Goal: Task Accomplishment & Management: Use online tool/utility

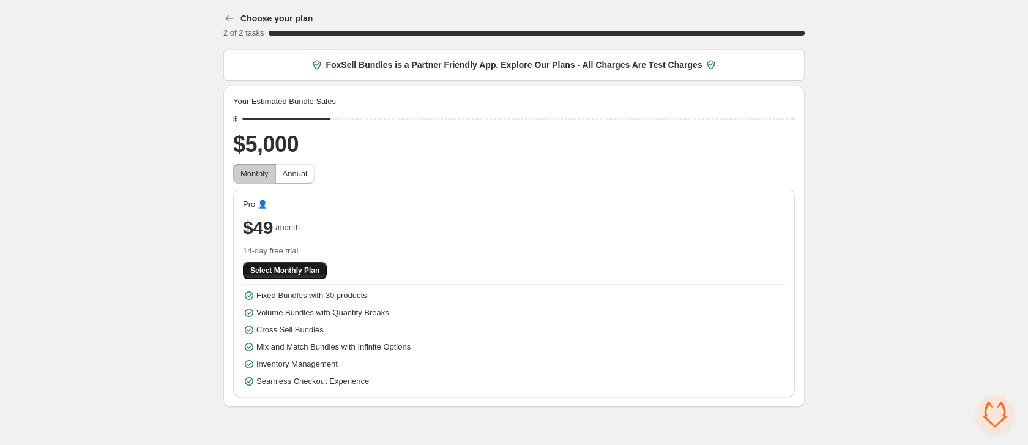
click at [302, 270] on span "Select Monthly Plan" at bounding box center [284, 271] width 69 height 10
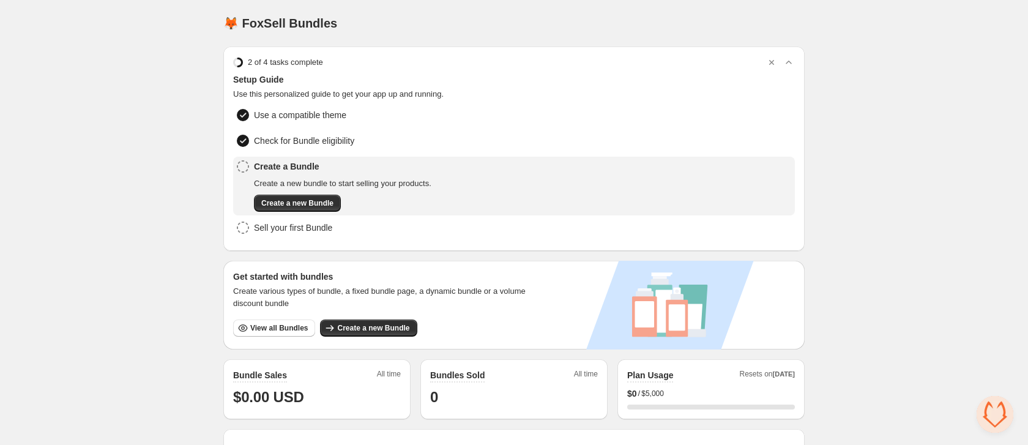
click at [300, 199] on span "Create a new Bundle" at bounding box center [297, 203] width 72 height 10
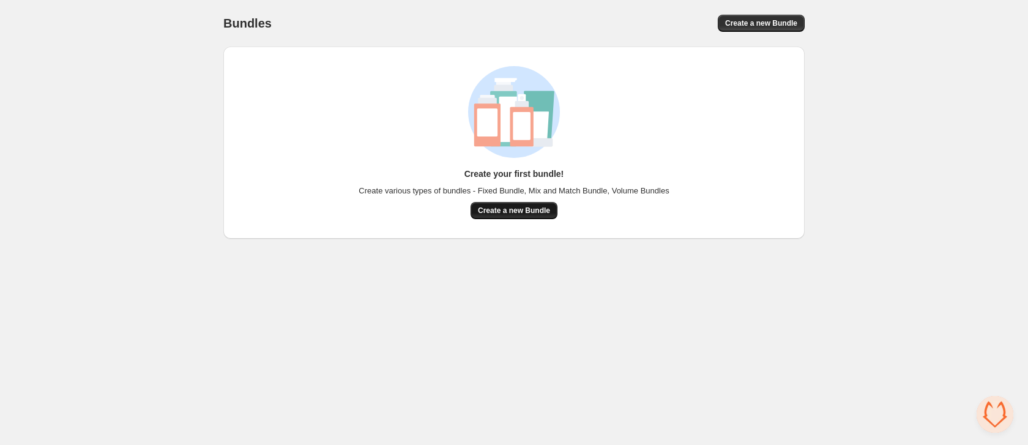
click at [538, 215] on button "Create a new Bundle" at bounding box center [514, 210] width 87 height 17
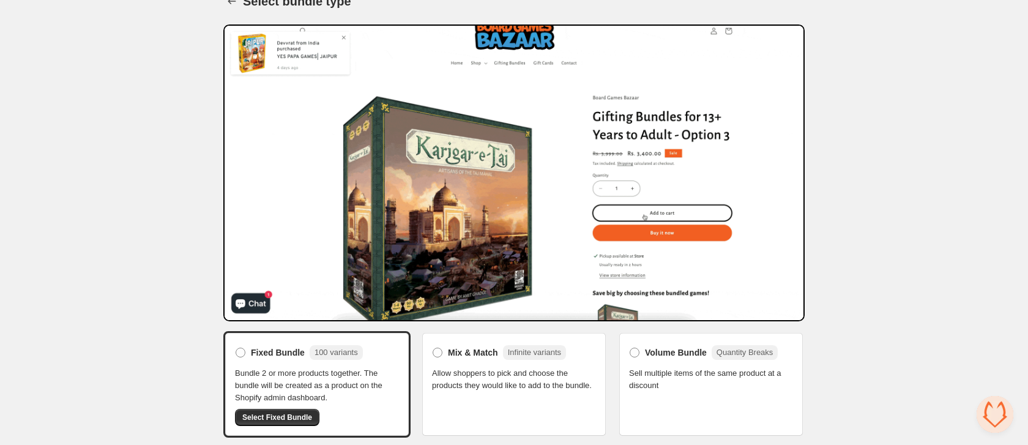
scroll to position [24, 0]
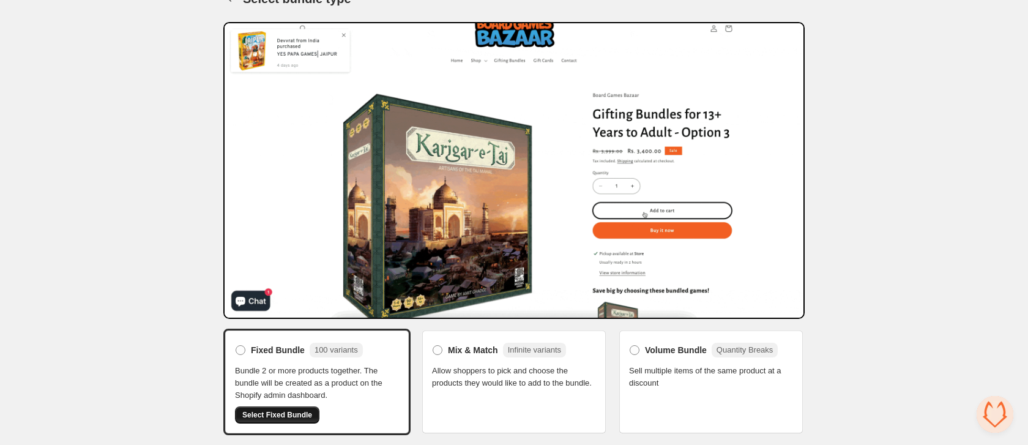
click at [289, 414] on span "Select Fixed Bundle" at bounding box center [277, 415] width 70 height 10
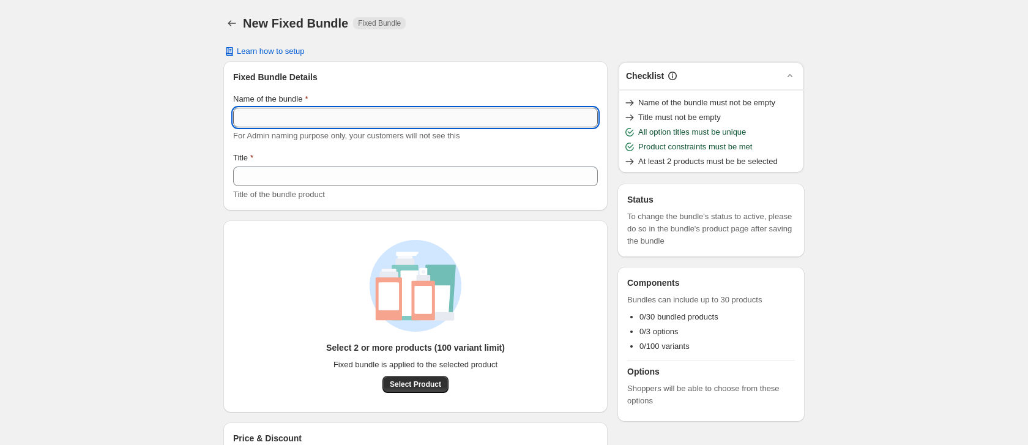
click at [315, 121] on input "Name of the bundle" at bounding box center [415, 118] width 365 height 20
paste input "********"
click at [245, 117] on input "********" at bounding box center [415, 118] width 365 height 20
drag, startPoint x: 292, startPoint y: 124, endPoint x: 215, endPoint y: 120, distance: 77.2
click at [209, 116] on div "Tech kit. This page is ready Tech kit Fixed Bundle Learn how to setup Fixed Bun…" at bounding box center [514, 245] width 611 height 491
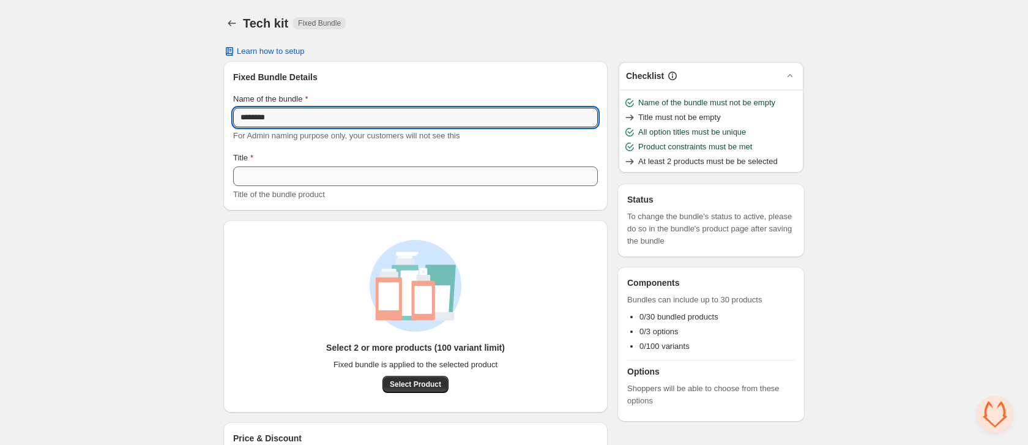
type input "********"
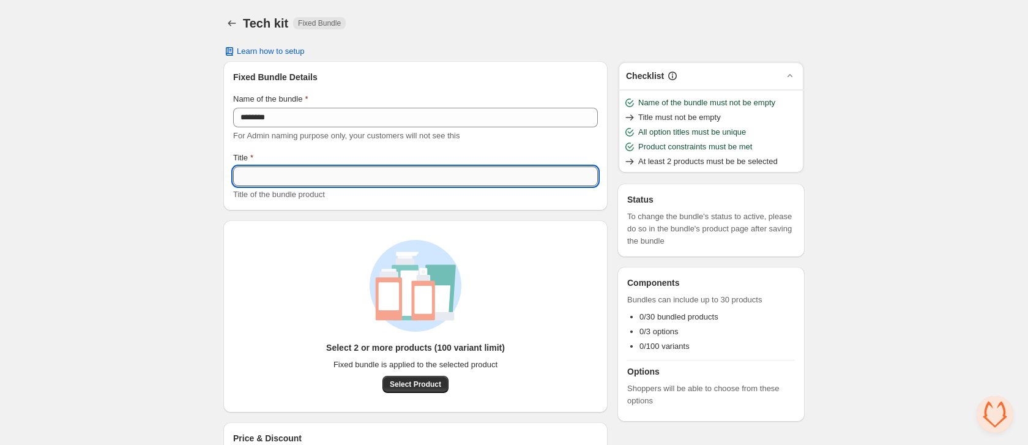
click at [275, 176] on input "Title" at bounding box center [415, 176] width 365 height 20
paste input "********"
type input "********"
click at [441, 54] on div "Learn how to setup" at bounding box center [513, 52] width 581 height 10
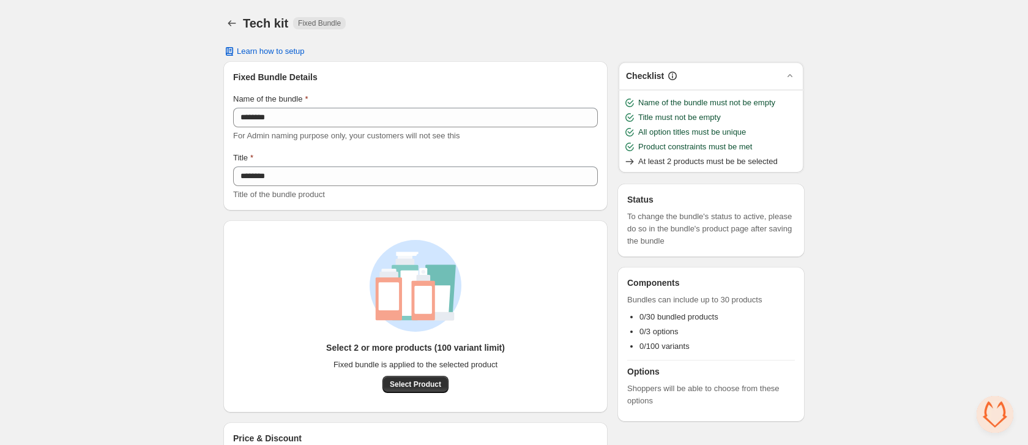
scroll to position [47, 0]
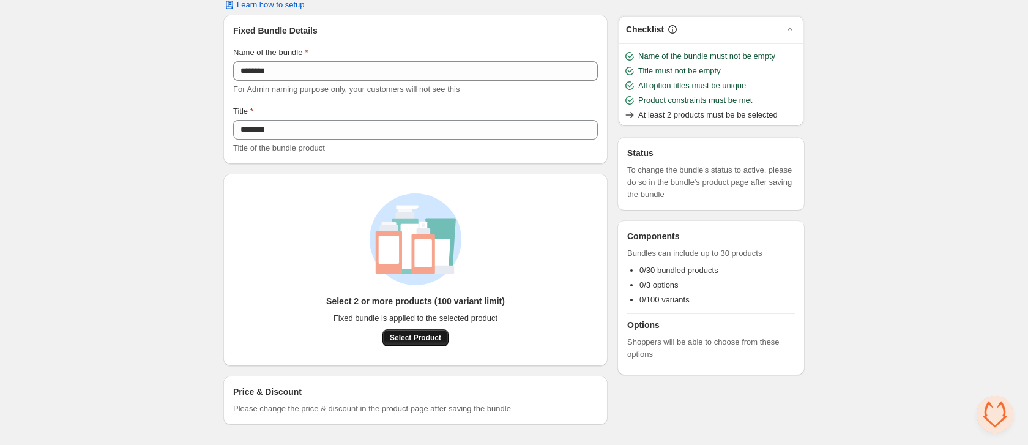
click at [420, 336] on span "Select Product" at bounding box center [415, 338] width 51 height 10
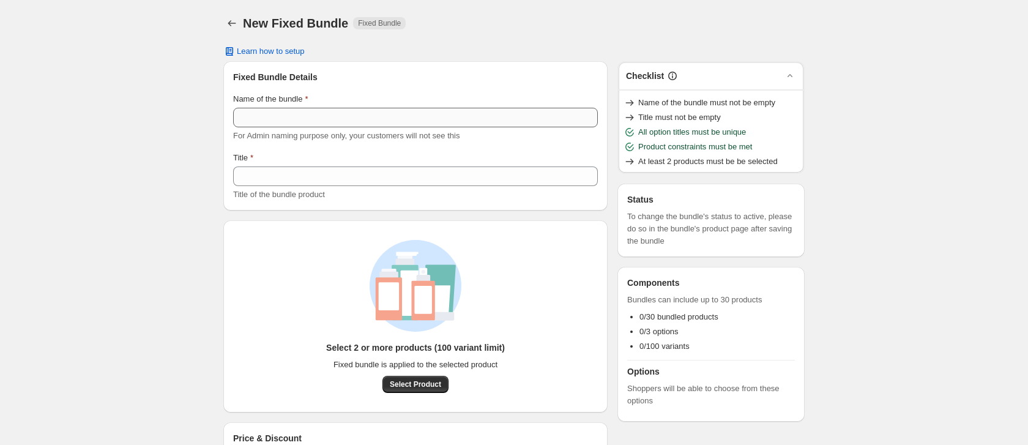
scroll to position [47, 0]
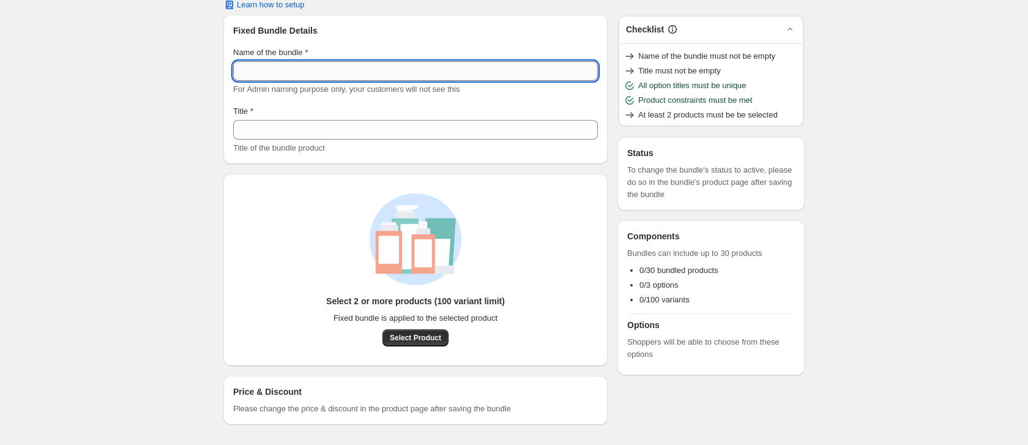
click at [259, 73] on input "Name of the bundle" at bounding box center [415, 71] width 365 height 20
type input "********"
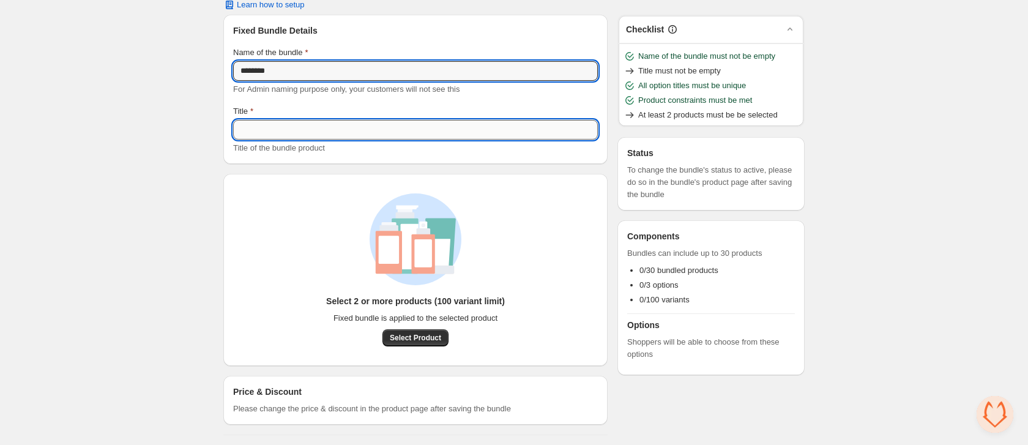
click at [280, 122] on input "Title" at bounding box center [415, 130] width 365 height 20
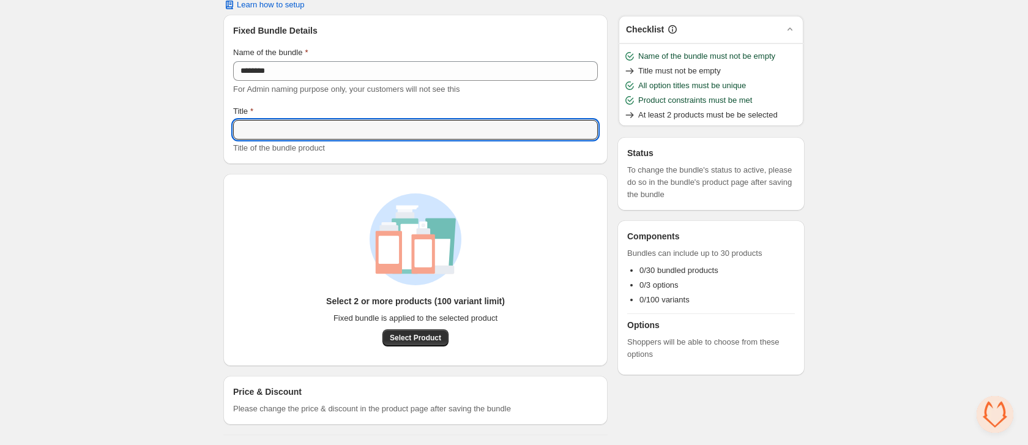
type input "********"
click at [420, 335] on span "Select Product" at bounding box center [415, 338] width 51 height 10
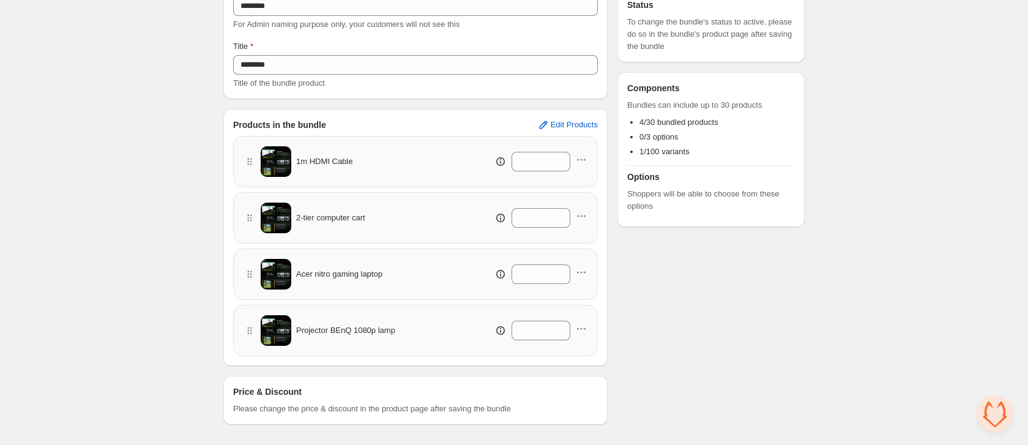
scroll to position [0, 0]
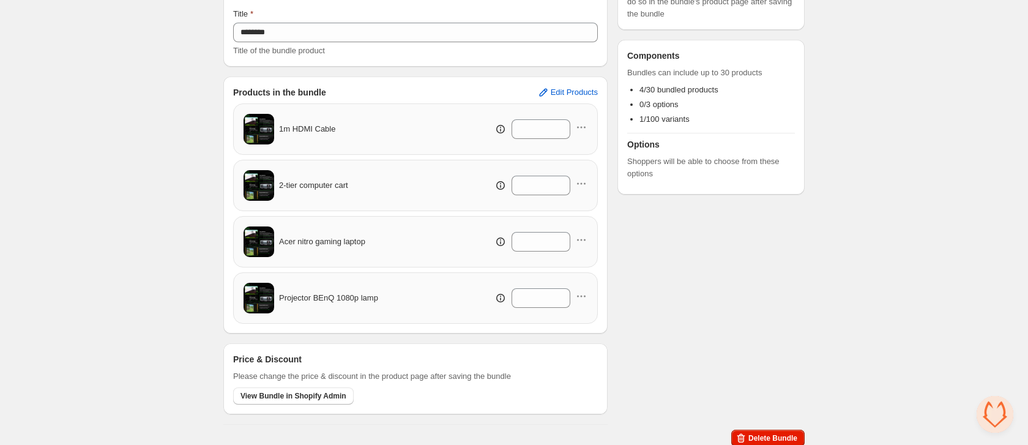
scroll to position [151, 0]
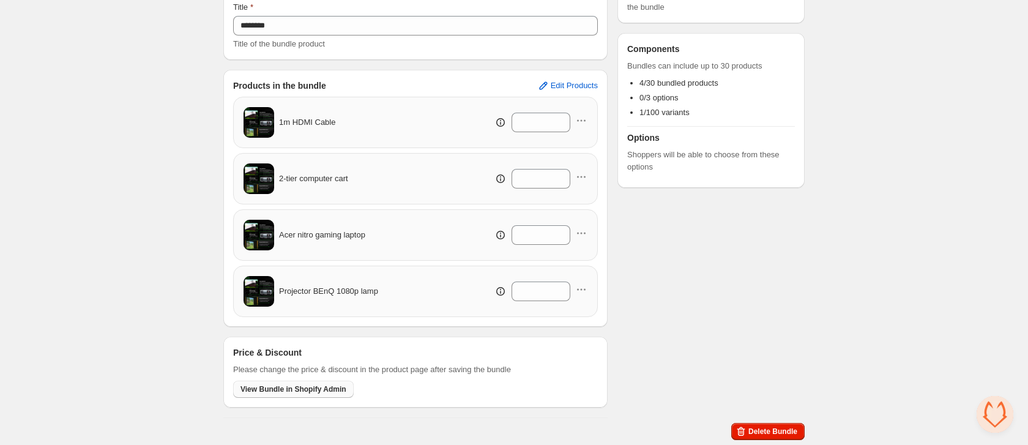
click at [295, 393] on span "View Bundle in Shopify Admin" at bounding box center [293, 389] width 106 height 10
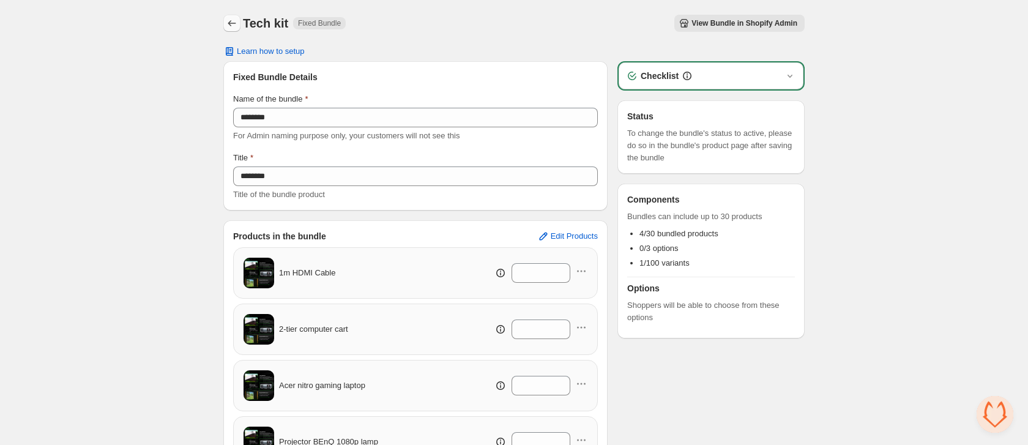
click at [232, 23] on icon "Back" at bounding box center [232, 23] width 12 height 12
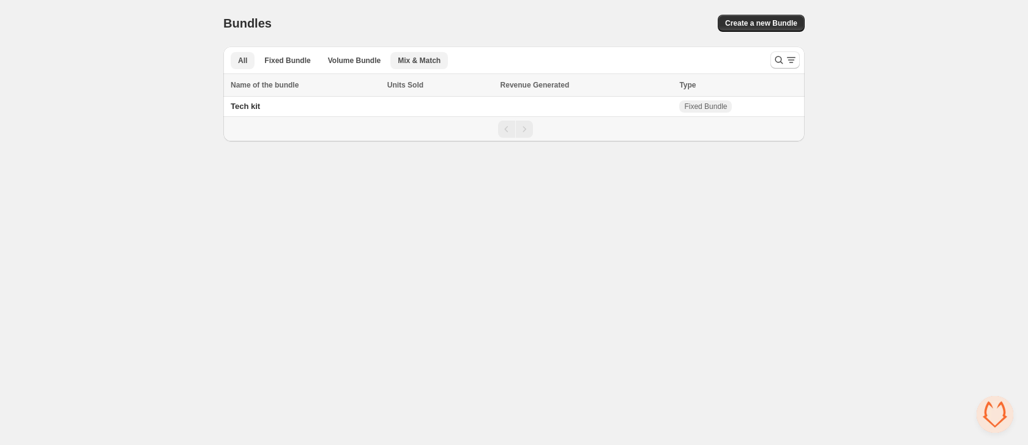
click at [433, 65] on span "Mix & Match" at bounding box center [419, 61] width 43 height 10
click at [239, 56] on span "All" at bounding box center [242, 61] width 9 height 10
click at [753, 22] on span "Create a new Bundle" at bounding box center [761, 23] width 72 height 10
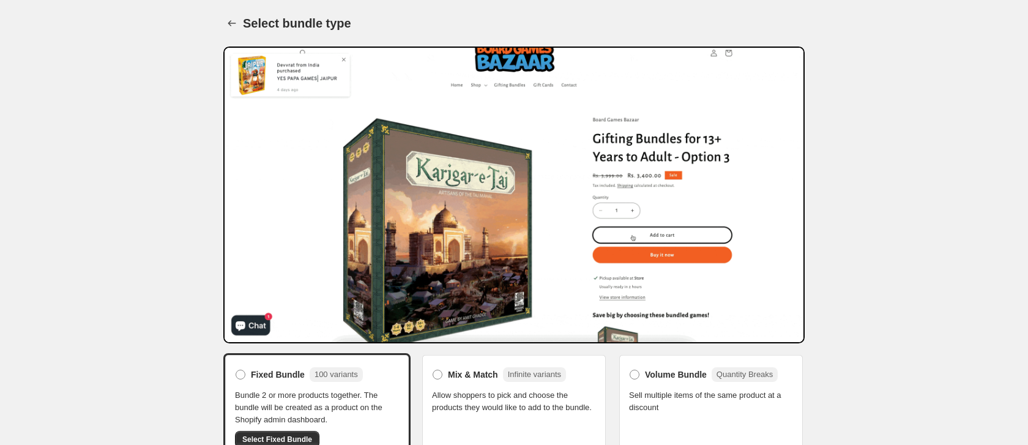
scroll to position [24, 0]
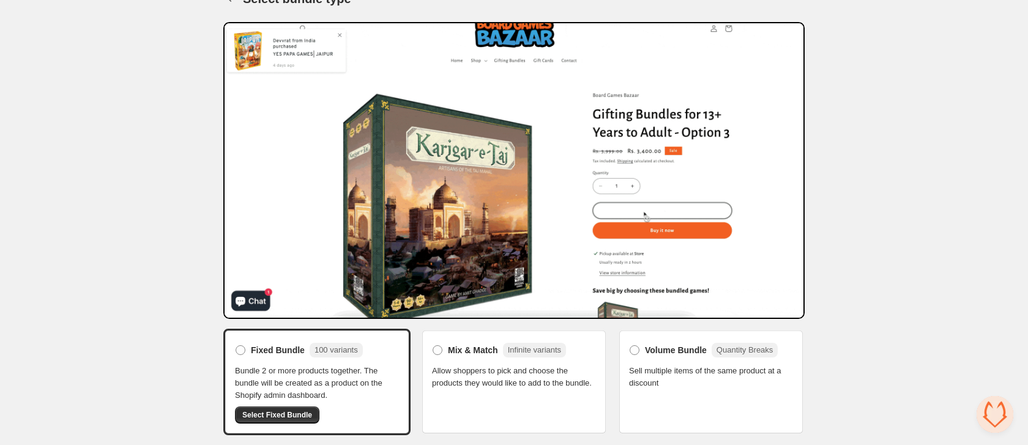
click at [489, 377] on span "Allow shoppers to pick and choose the products they would like to add to the bu…" at bounding box center [514, 377] width 164 height 24
click at [441, 353] on span at bounding box center [438, 350] width 10 height 10
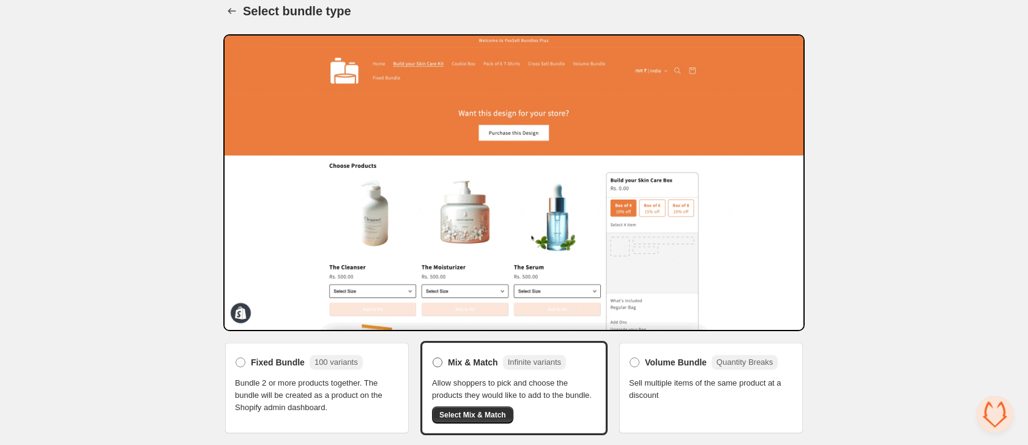
scroll to position [0, 0]
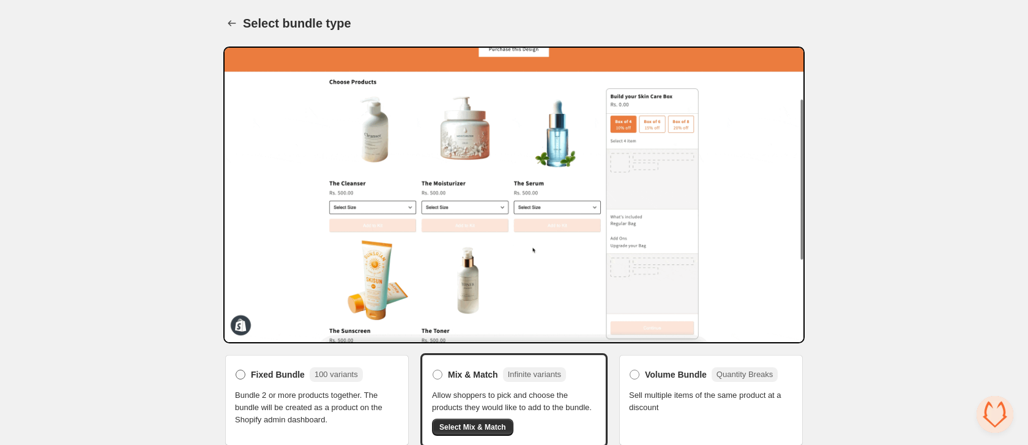
click at [279, 383] on label "Fixed Bundle 100 variants" at bounding box center [299, 375] width 128 height 20
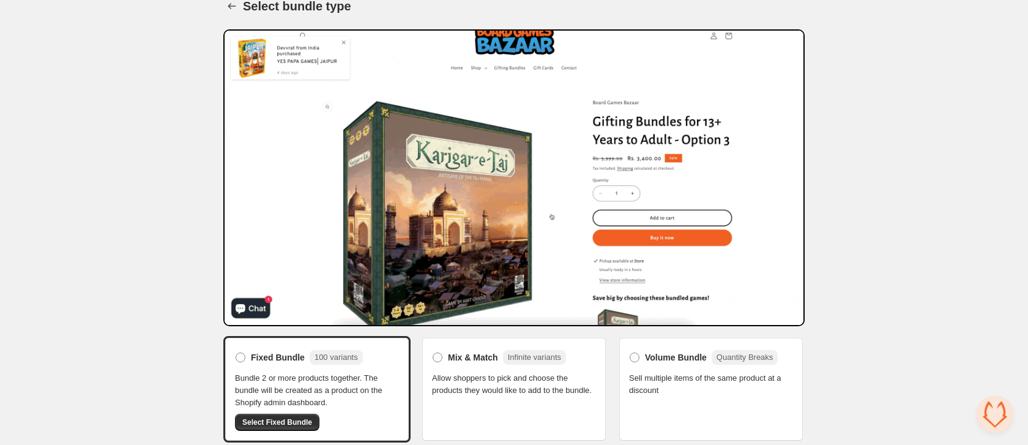
scroll to position [24, 0]
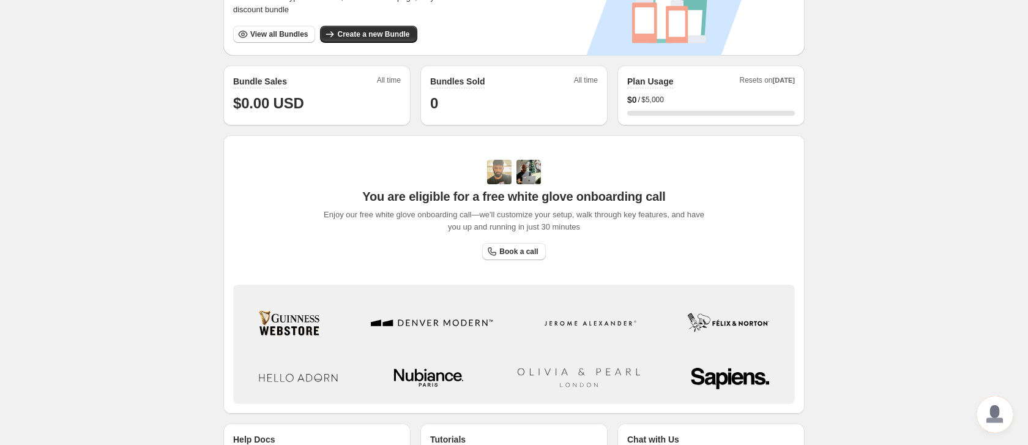
scroll to position [341, 0]
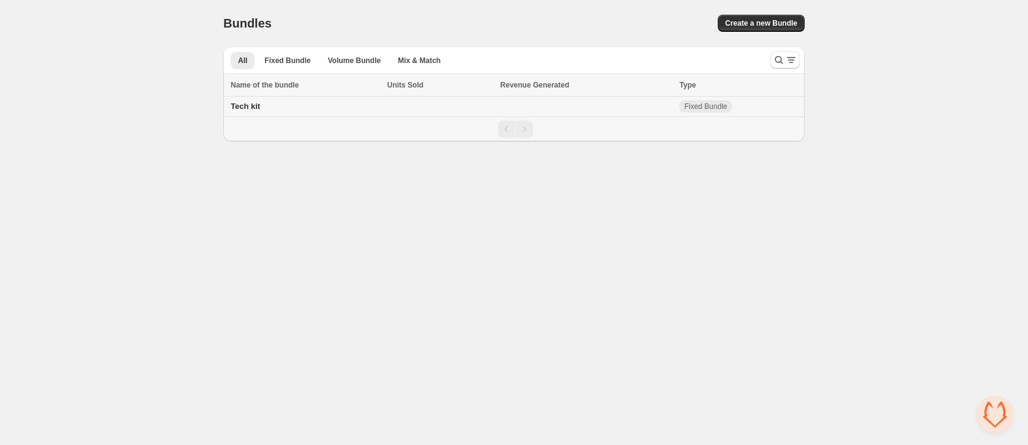
click at [246, 107] on span "Tech kit" at bounding box center [245, 106] width 29 height 9
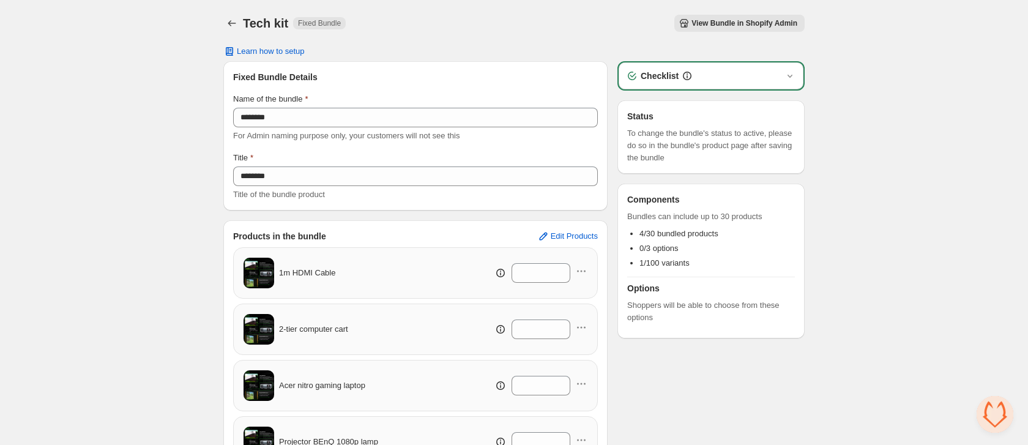
click at [776, 78] on div "Checklist" at bounding box center [711, 76] width 170 height 12
click at [789, 74] on icon "button" at bounding box center [790, 76] width 12 height 12
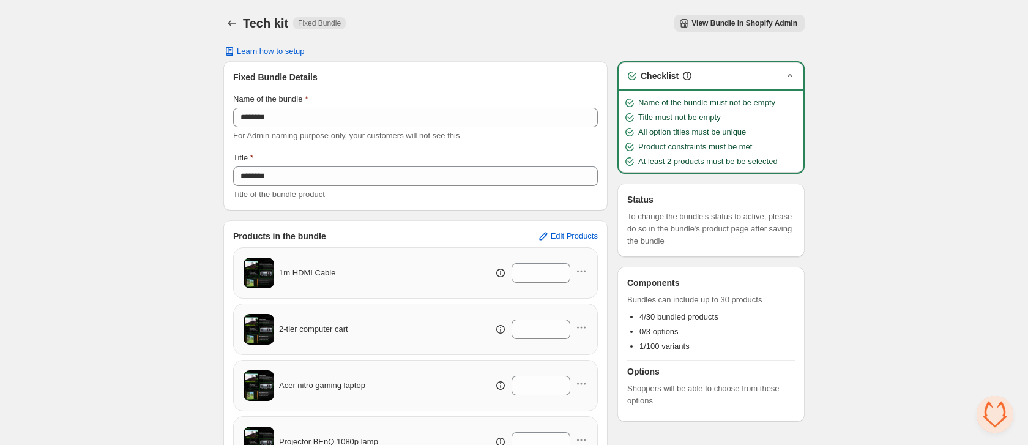
click at [862, 59] on div "Home Bundles Analytics Plan and Billing Tech kit. This page is ready Tech kit F…" at bounding box center [514, 297] width 1028 height 595
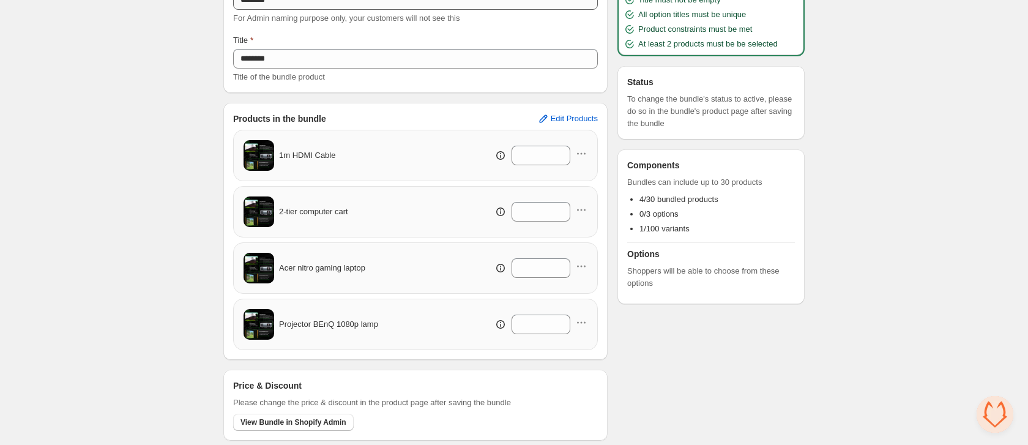
scroll to position [151, 0]
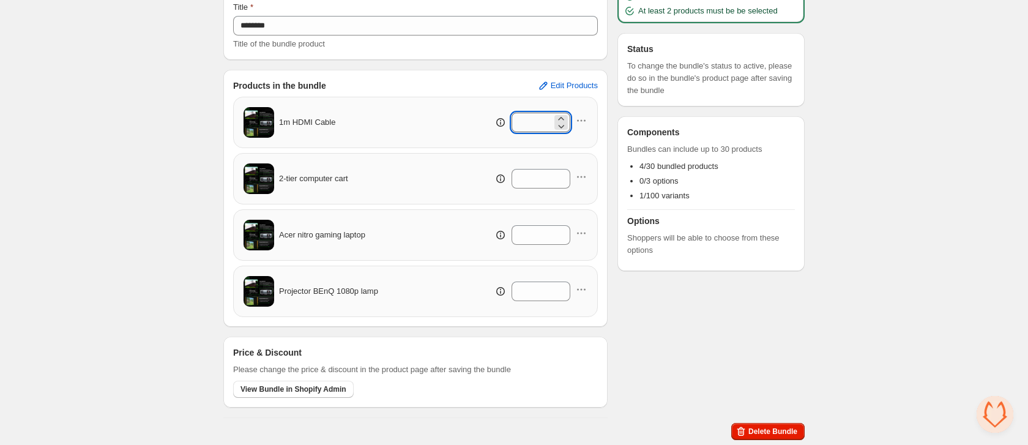
click at [530, 123] on input "*" at bounding box center [532, 123] width 40 height 20
click at [500, 122] on icon at bounding box center [500, 123] width 1 height 3
click at [579, 121] on icon "button" at bounding box center [581, 120] width 12 height 12
click at [535, 1] on div "Title" at bounding box center [415, 7] width 365 height 12
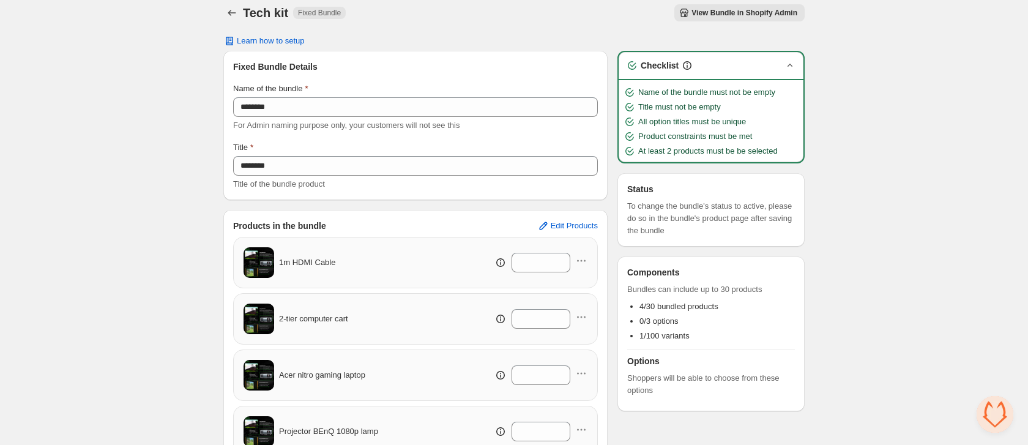
scroll to position [0, 0]
